Goal: Transaction & Acquisition: Purchase product/service

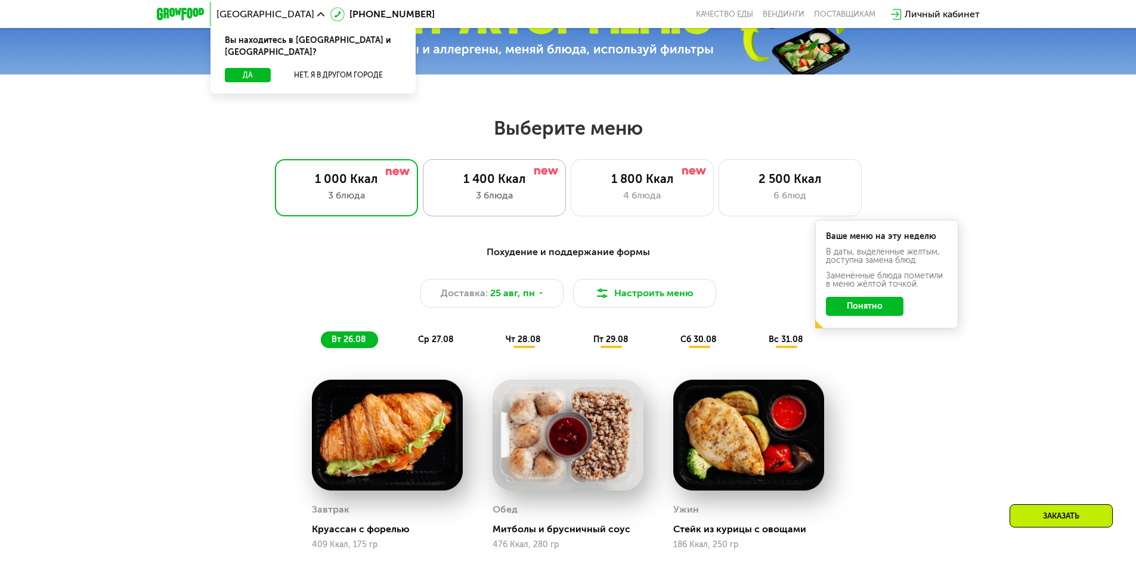
scroll to position [477, 0]
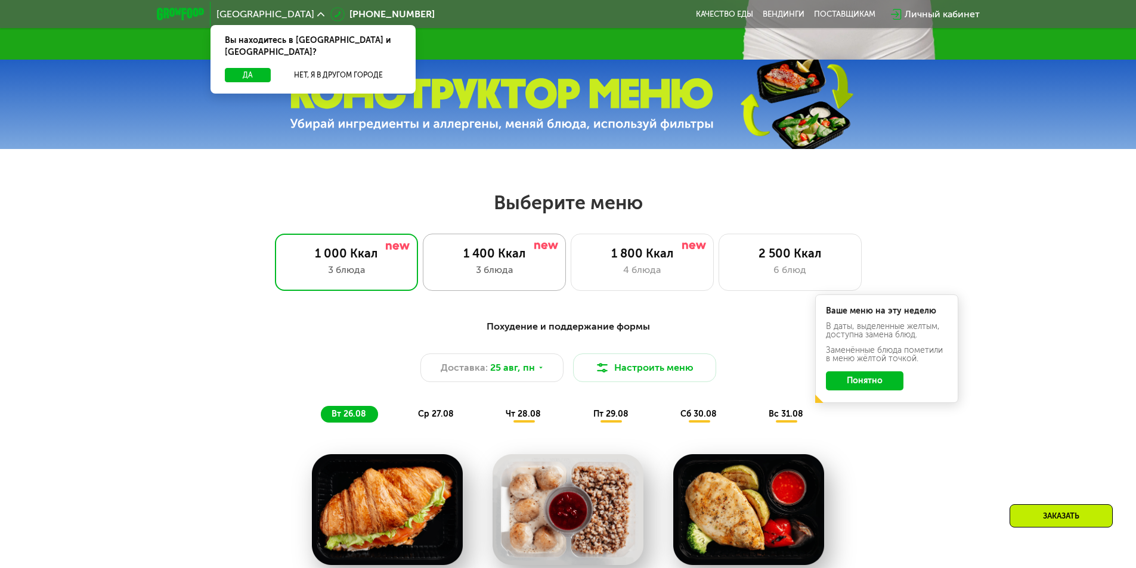
click at [528, 271] on div "3 блюда" at bounding box center [494, 270] width 118 height 14
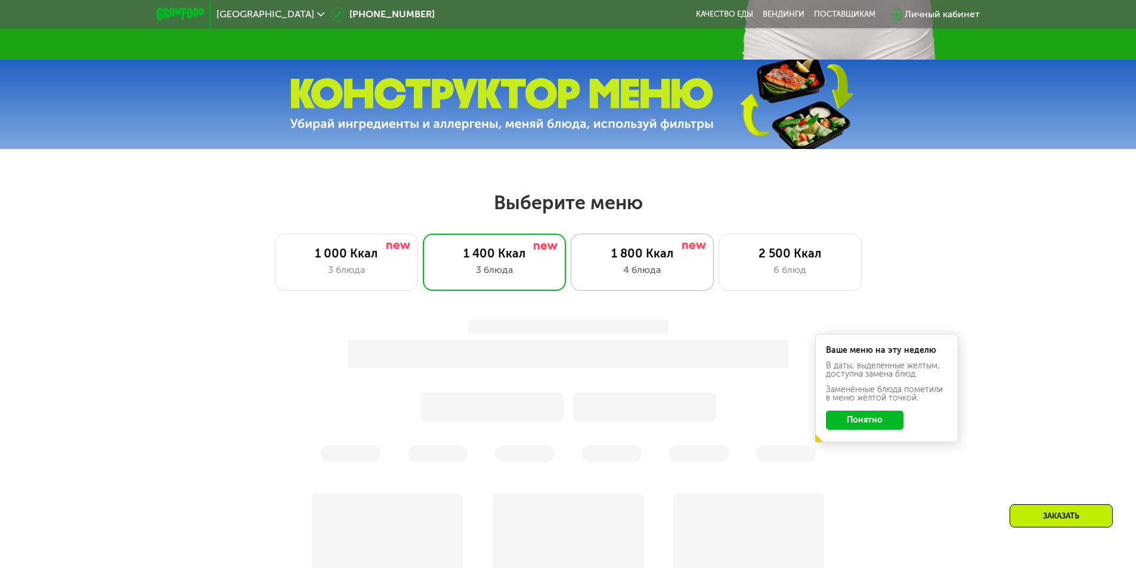
click at [623, 268] on div "4 блюда" at bounding box center [642, 270] width 118 height 14
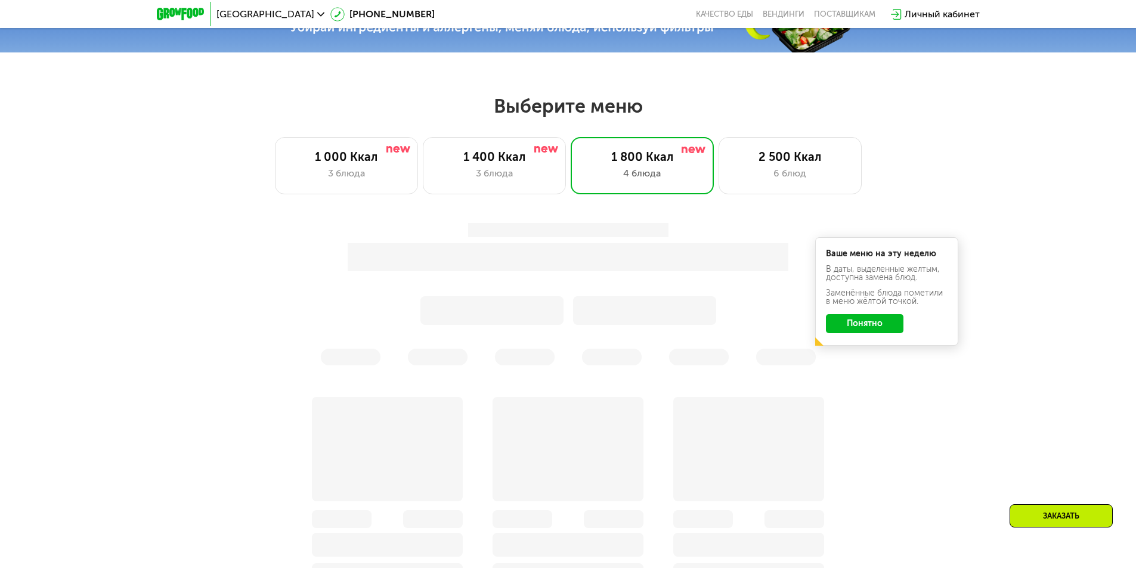
scroll to position [716, 0]
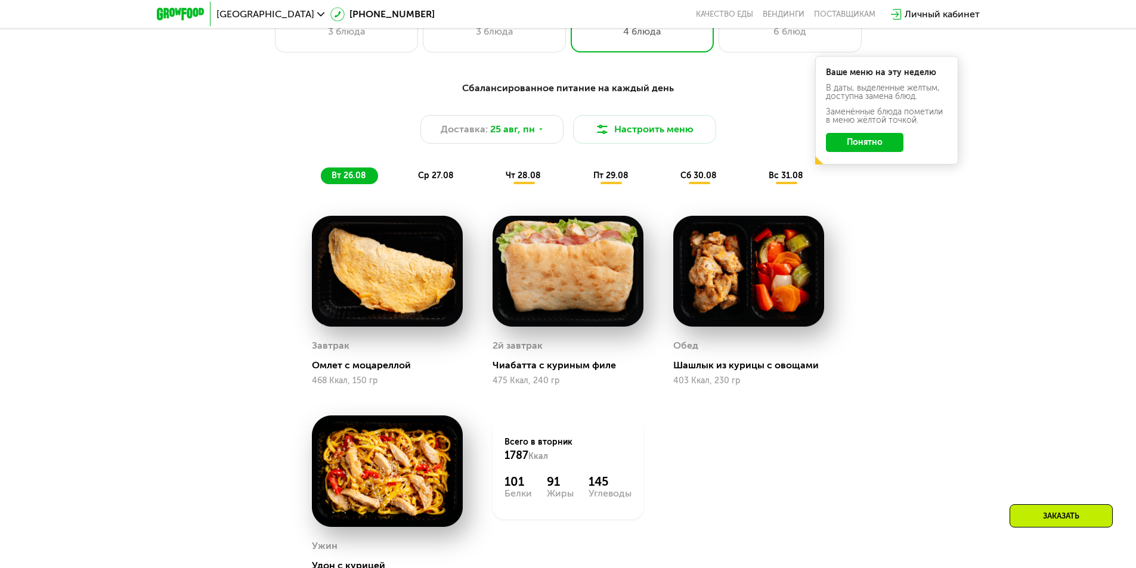
click at [858, 140] on button "Понятно" at bounding box center [865, 142] width 78 height 19
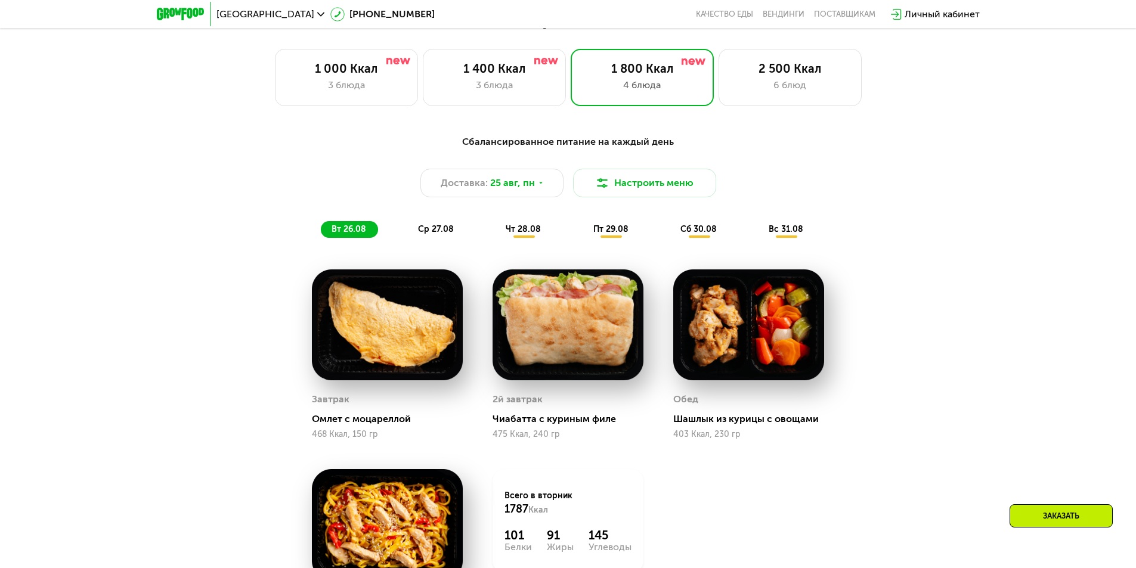
scroll to position [596, 0]
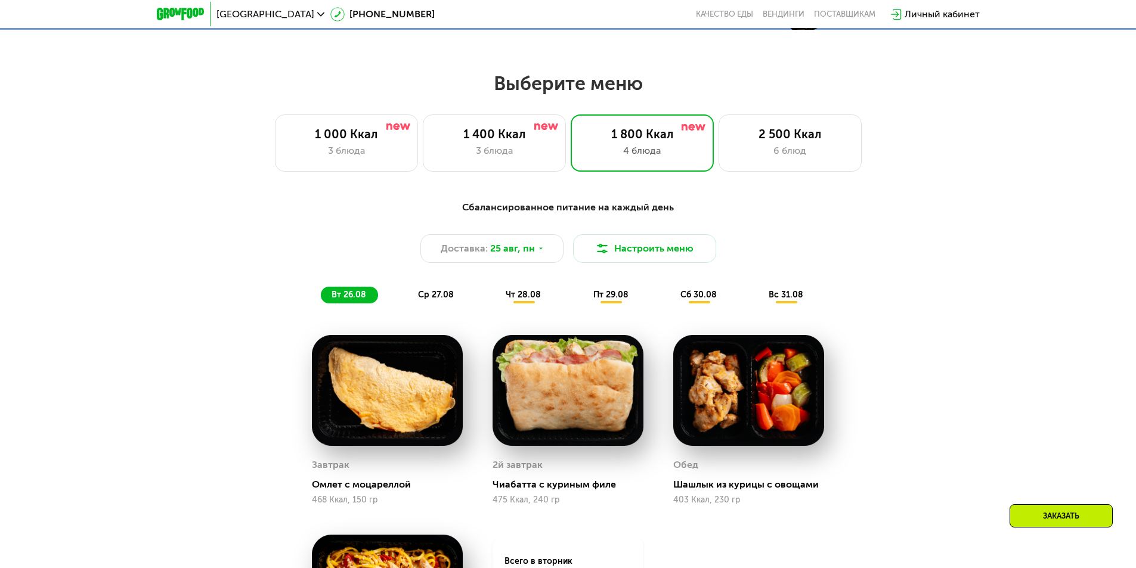
click at [436, 298] on span "ср 27.08" at bounding box center [436, 295] width 36 height 10
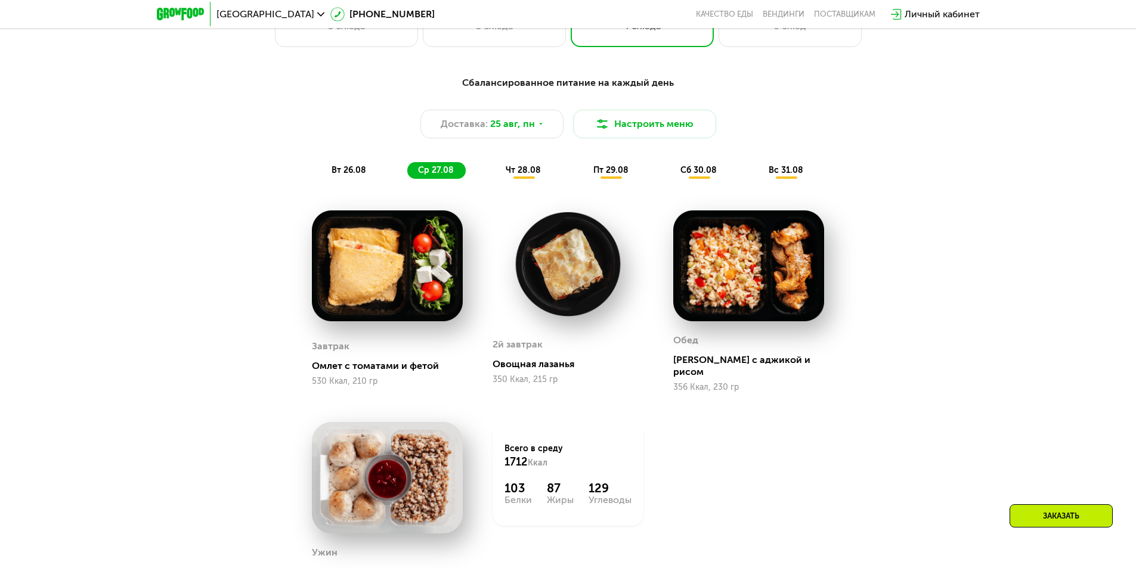
scroll to position [716, 0]
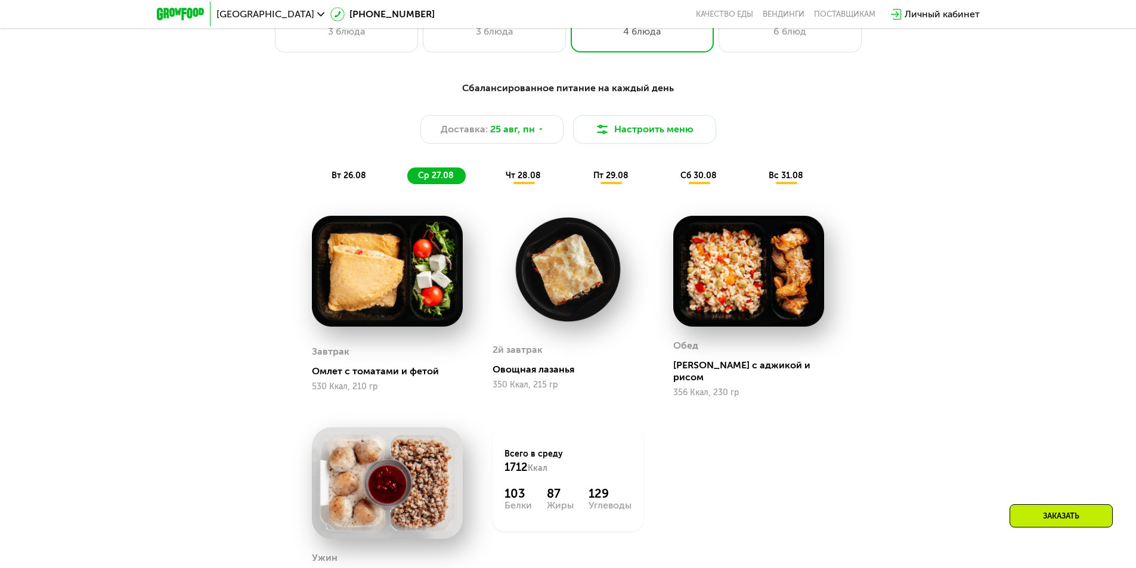
click at [523, 181] on span "чт 28.08" at bounding box center [523, 176] width 35 height 10
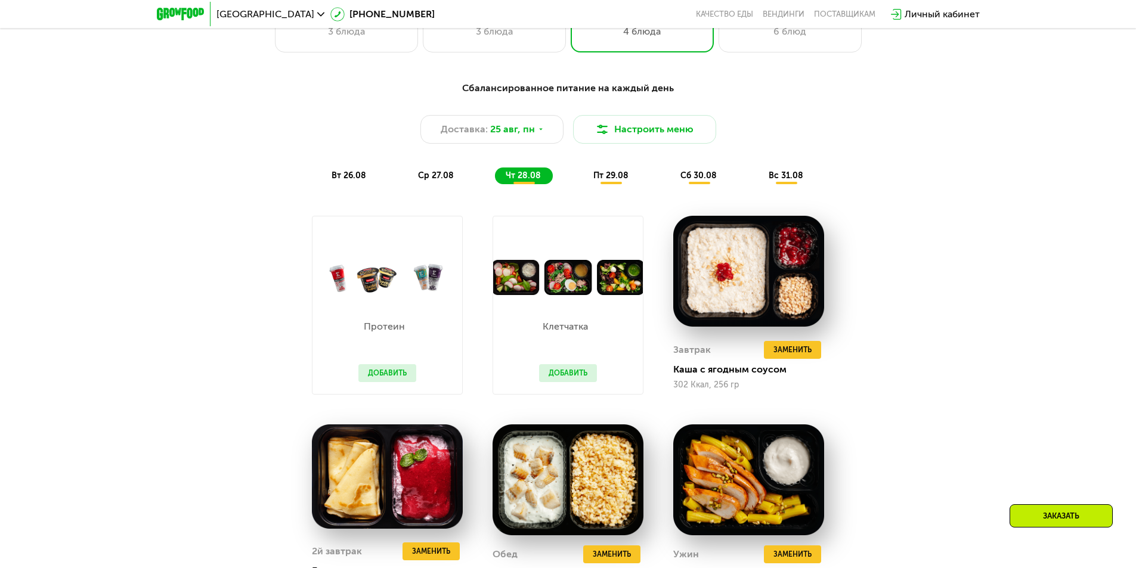
click at [398, 380] on button "Добавить" at bounding box center [387, 373] width 58 height 18
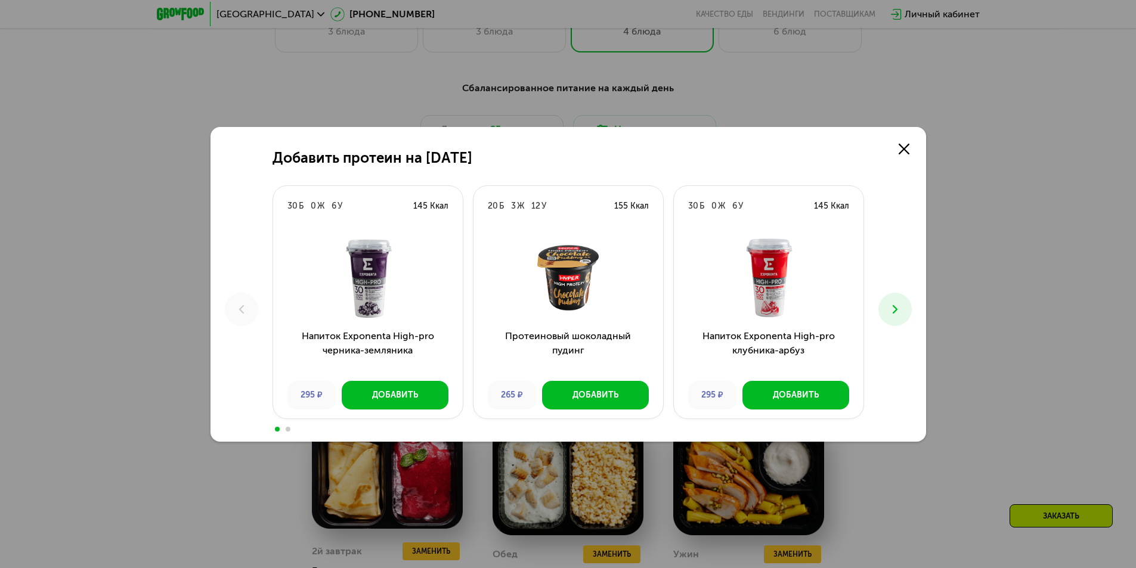
click at [891, 306] on icon at bounding box center [895, 309] width 14 height 14
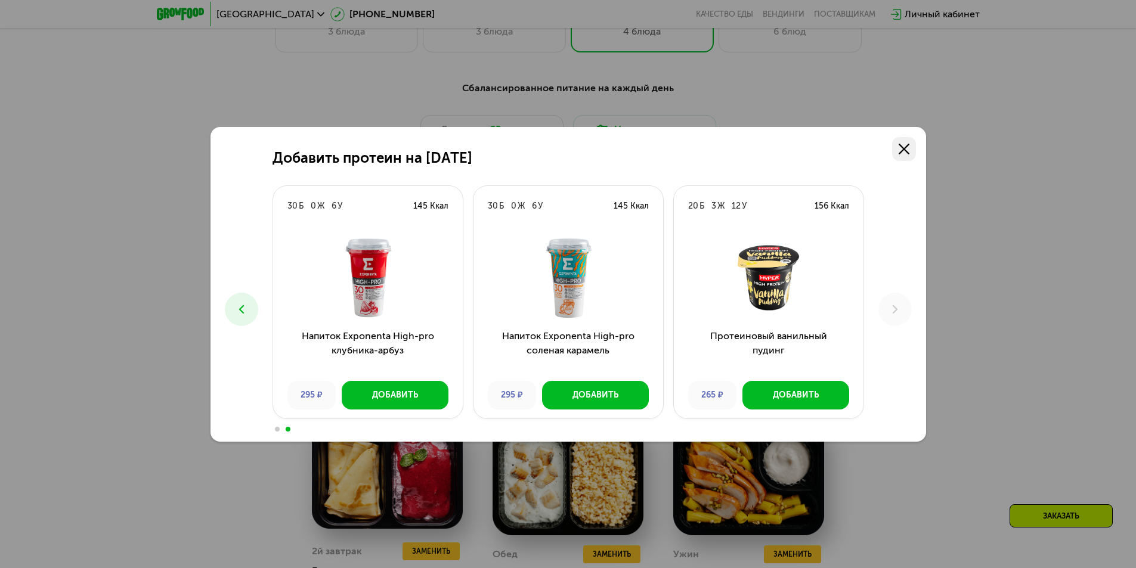
click at [901, 149] on icon at bounding box center [904, 149] width 11 height 11
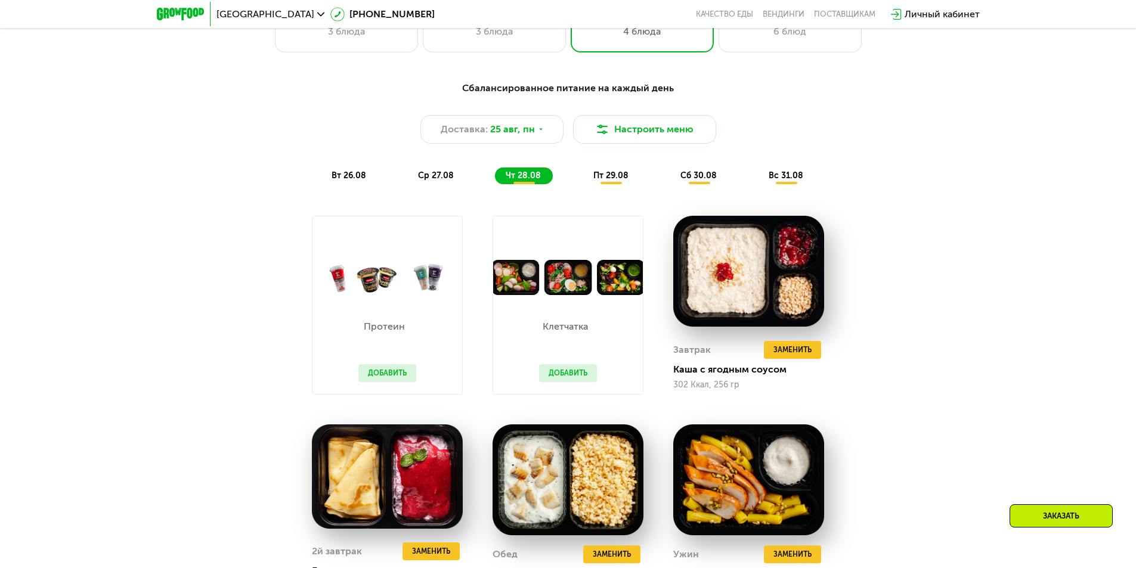
click at [580, 370] on button "Добавить" at bounding box center [568, 373] width 58 height 18
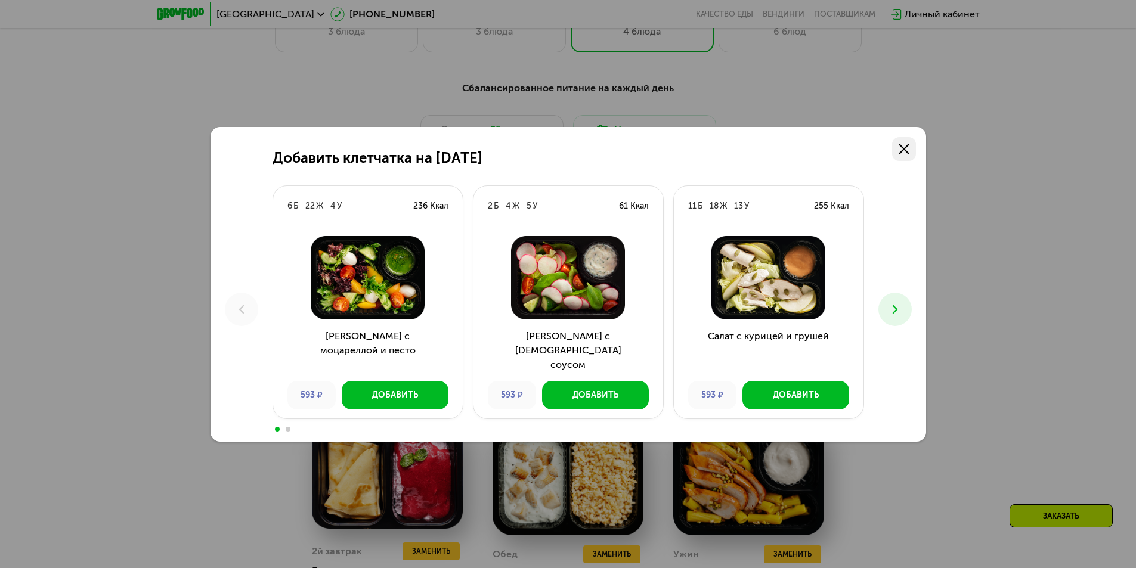
click at [907, 147] on icon at bounding box center [904, 149] width 11 height 11
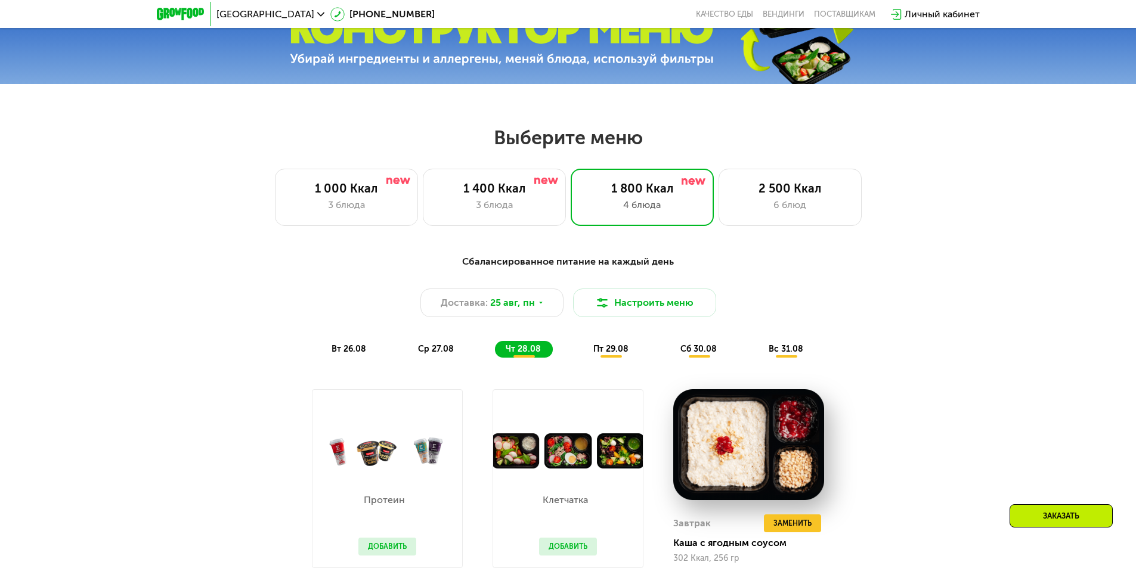
scroll to position [537, 0]
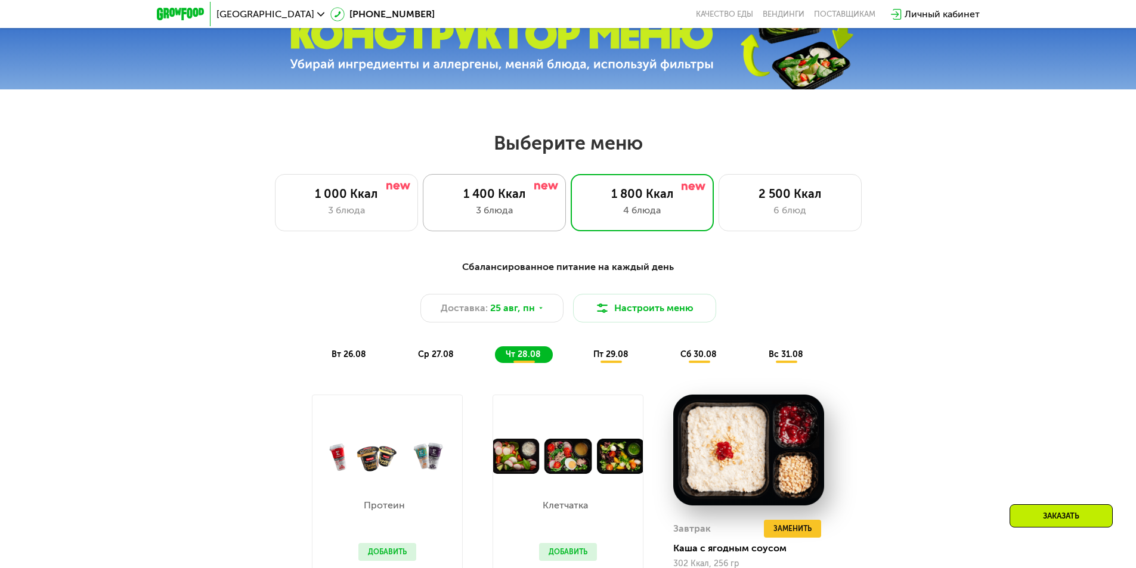
click at [571, 222] on div "1 400 Ккал 3 блюда" at bounding box center [642, 202] width 143 height 57
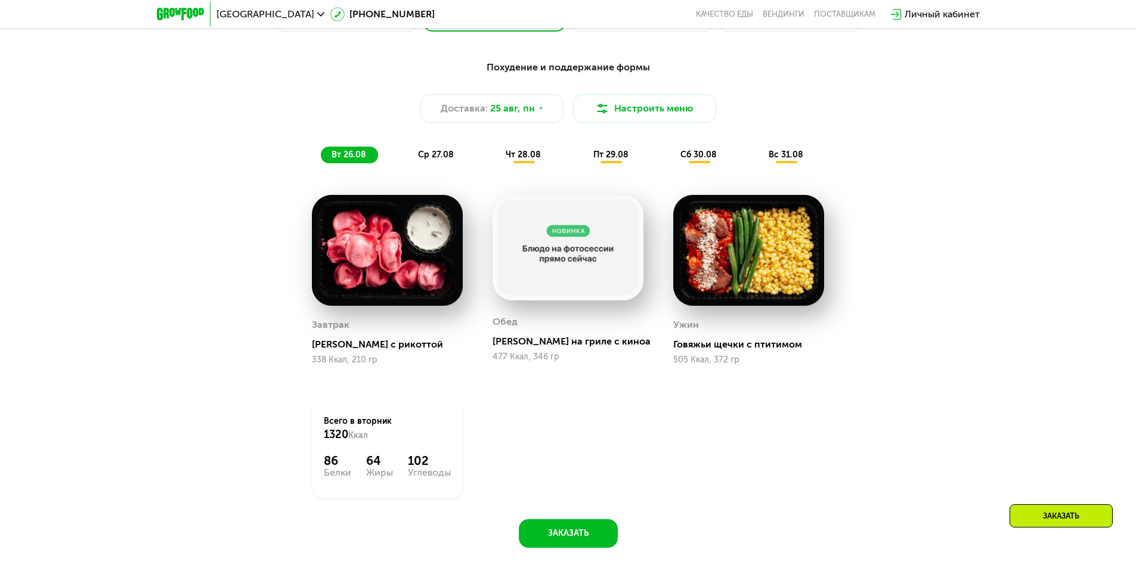
scroll to position [716, 0]
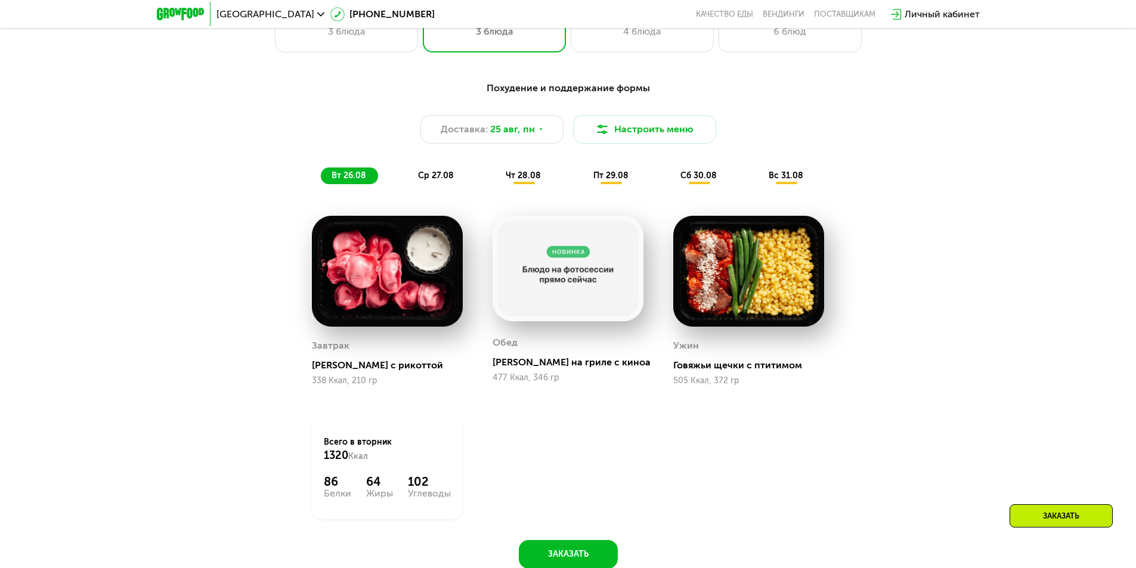
click at [495, 184] on div "ср 27.08" at bounding box center [524, 176] width 58 height 17
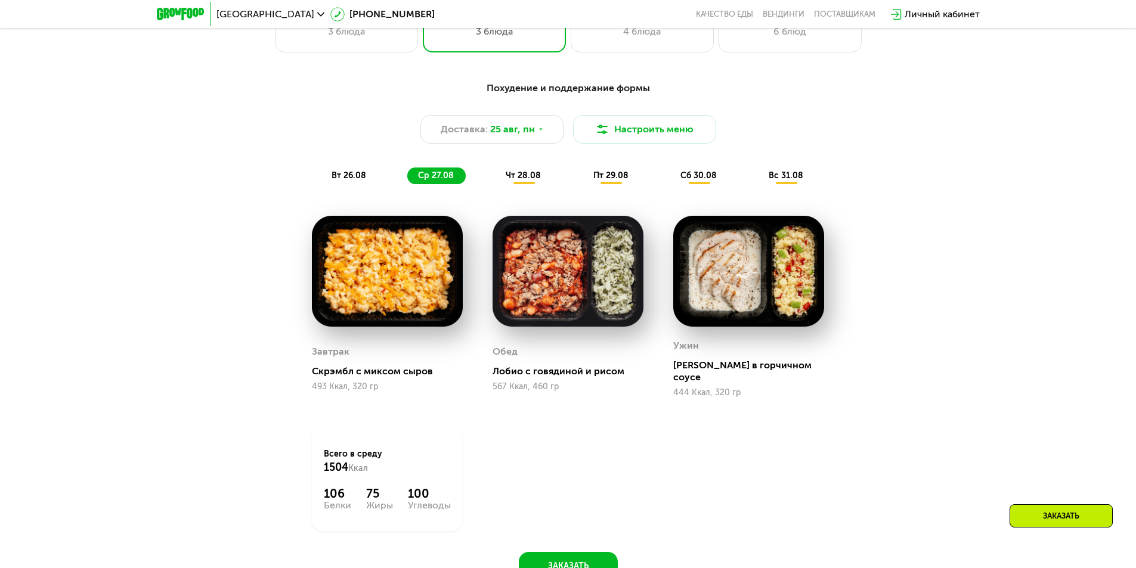
click at [523, 178] on span "чт 28.08" at bounding box center [523, 176] width 35 height 10
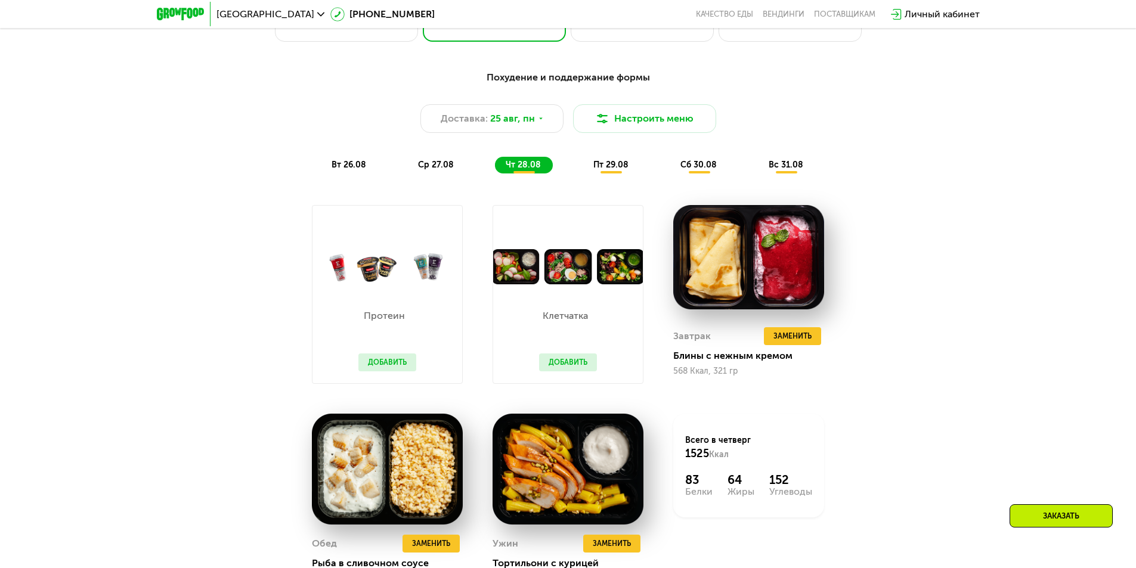
scroll to position [656, 0]
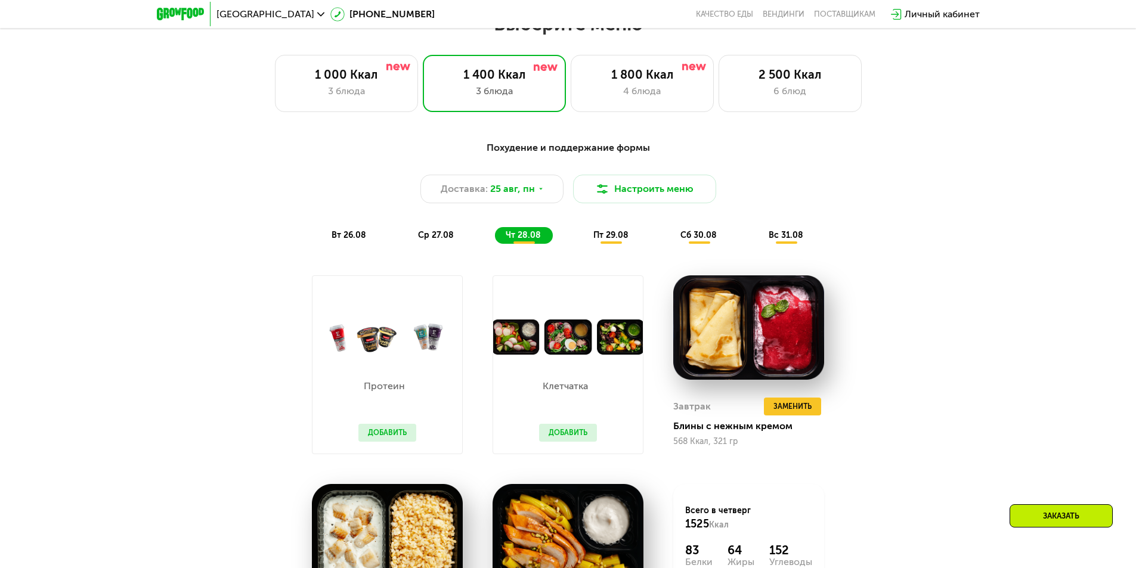
click at [670, 239] on div "пт 29.08" at bounding box center [699, 235] width 59 height 17
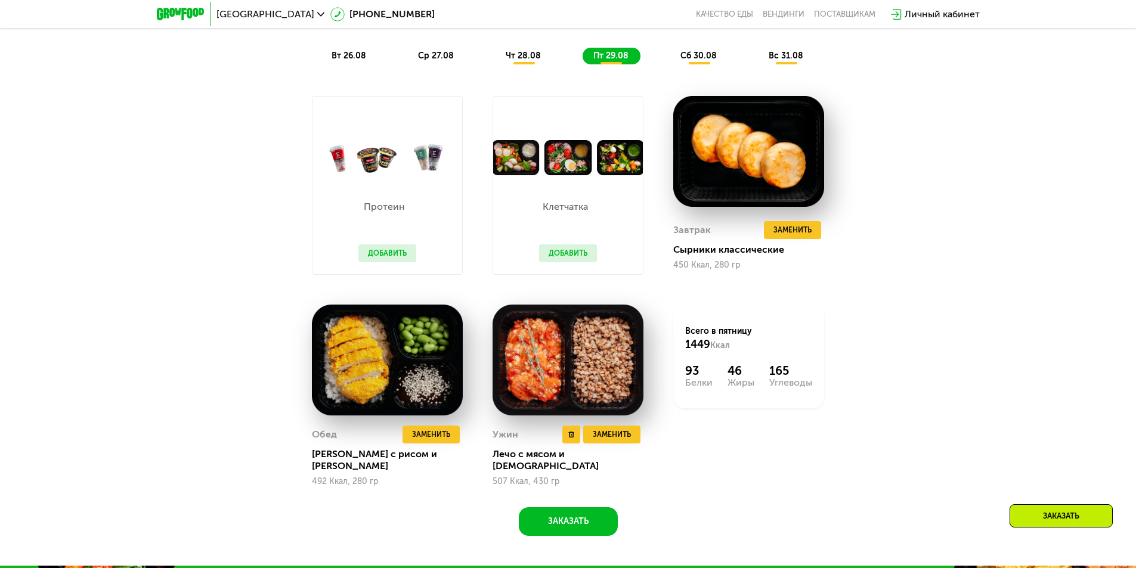
scroll to position [835, 0]
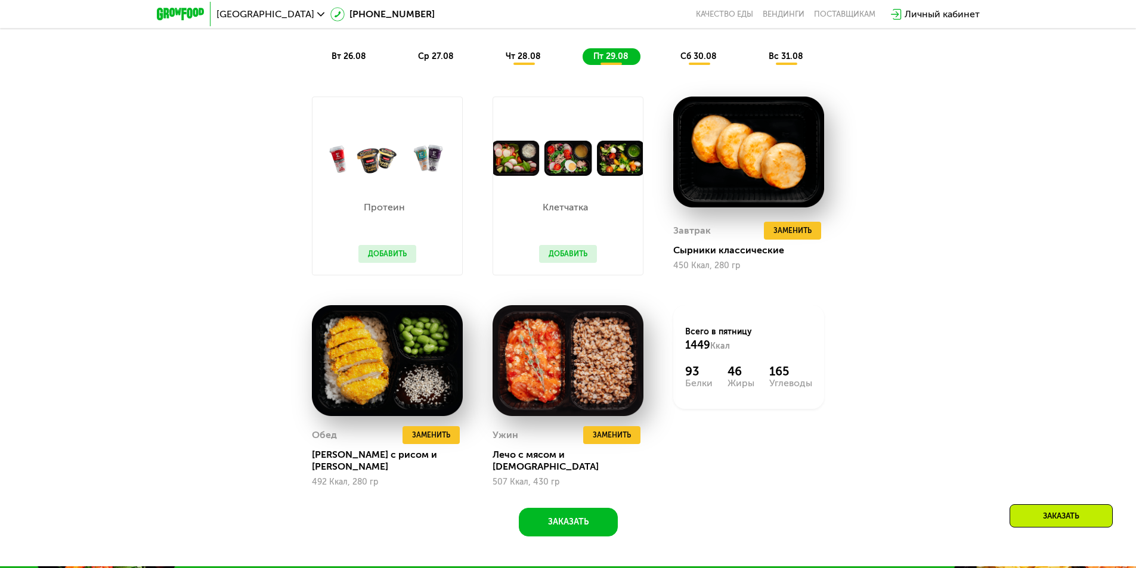
click at [758, 65] on div "сб 30.08" at bounding box center [786, 56] width 57 height 17
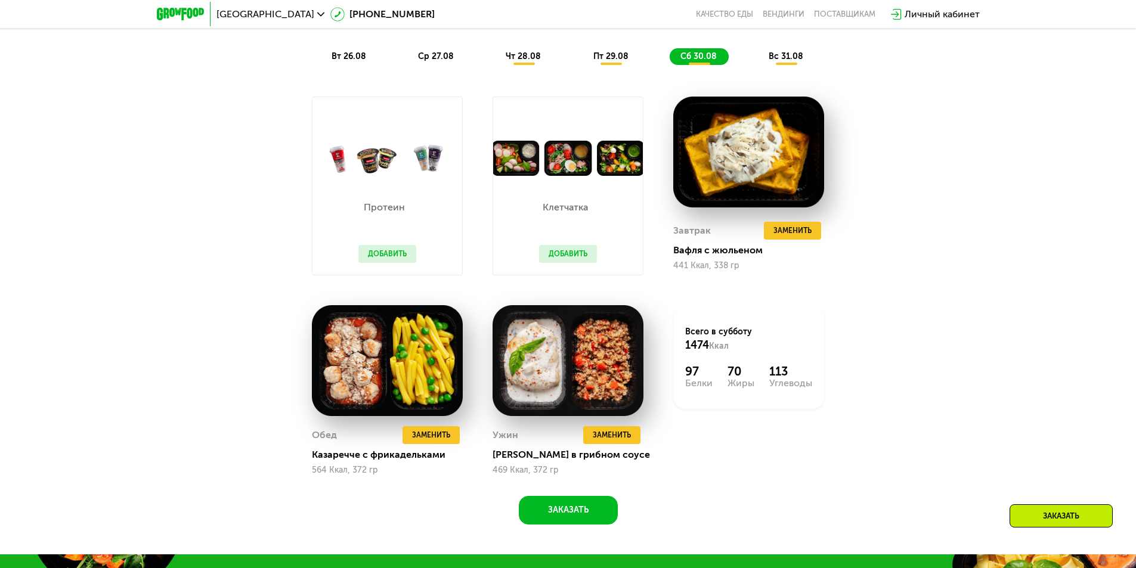
click at [799, 59] on span "вс 31.08" at bounding box center [786, 56] width 35 height 10
